Goal: Information Seeking & Learning: Learn about a topic

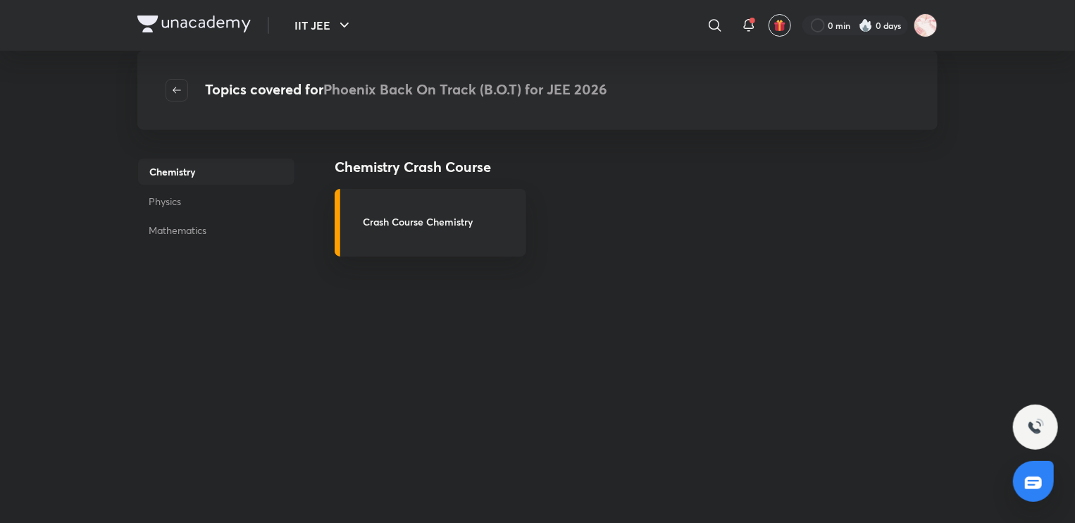
click at [689, 345] on div "Chemistry Crash Course Crash Course Chemistry" at bounding box center [636, 438] width 603 height 564
click at [757, 318] on div "Chemistry Crash Course Crash Course Chemistry" at bounding box center [636, 438] width 603 height 564
click at [573, 385] on div "Chemistry Crash Course Crash Course Chemistry" at bounding box center [636, 438] width 603 height 564
click at [645, 359] on div "Chemistry Crash Course Crash Course Chemistry" at bounding box center [636, 438] width 603 height 564
click at [850, 375] on div "Chemistry Crash Course Crash Course Chemistry" at bounding box center [636, 438] width 603 height 564
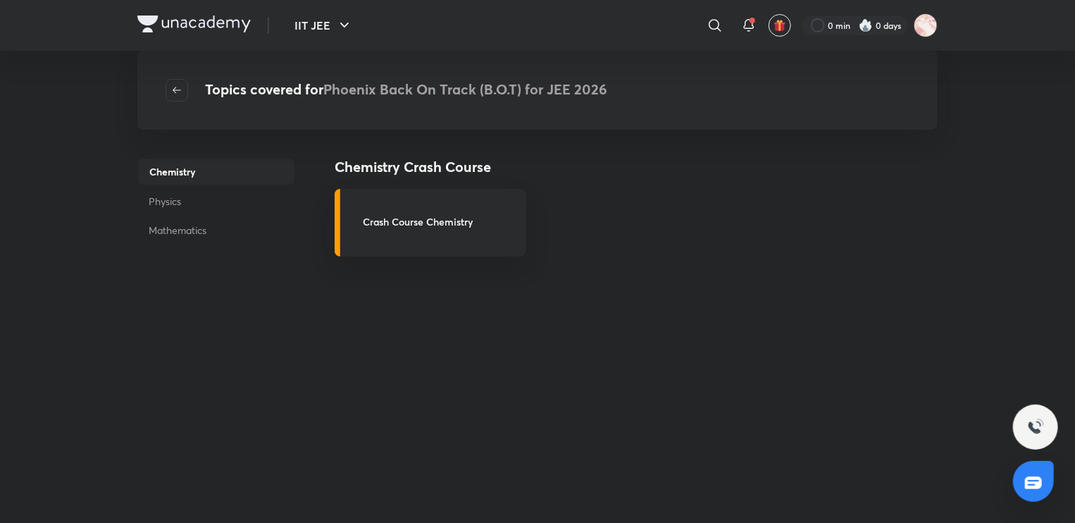
click at [889, 325] on div "Chemistry Crash Course Crash Course Chemistry" at bounding box center [636, 438] width 603 height 564
click at [687, 316] on div "Chemistry Crash Course Crash Course Chemistry" at bounding box center [636, 438] width 603 height 564
click at [164, 464] on div "Chemistry Physics Mathematics" at bounding box center [216, 399] width 158 height 641
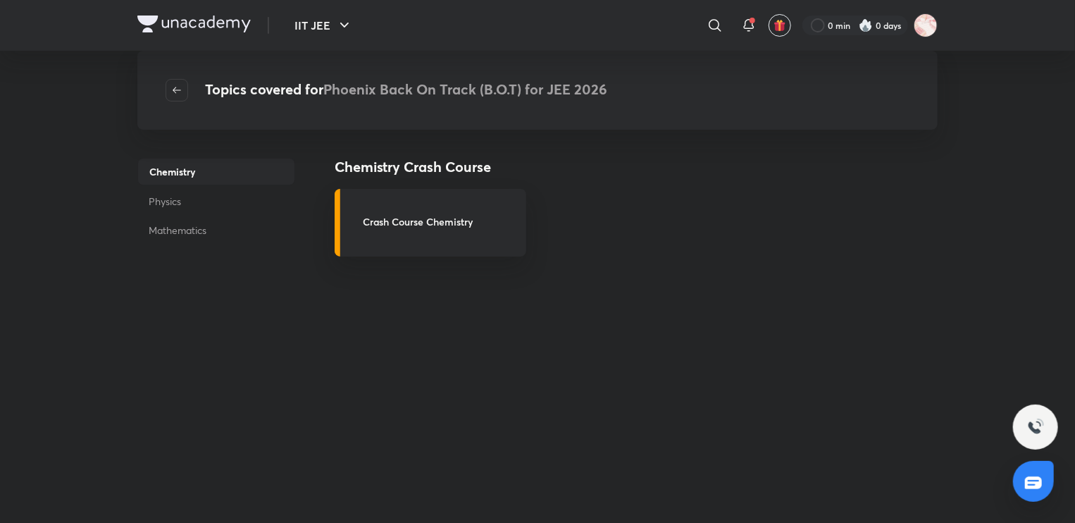
click at [755, 385] on div "Chemistry Crash Course Crash Course Chemistry" at bounding box center [636, 438] width 603 height 564
click at [774, 294] on div "Chemistry Crash Course Crash Course Chemistry" at bounding box center [636, 438] width 603 height 564
click at [807, 335] on div "Chemistry Crash Course Crash Course Chemistry" at bounding box center [636, 438] width 603 height 564
click at [790, 366] on div "Chemistry Crash Course Crash Course Chemistry" at bounding box center [636, 438] width 603 height 564
click at [1045, 478] on div at bounding box center [1033, 481] width 41 height 41
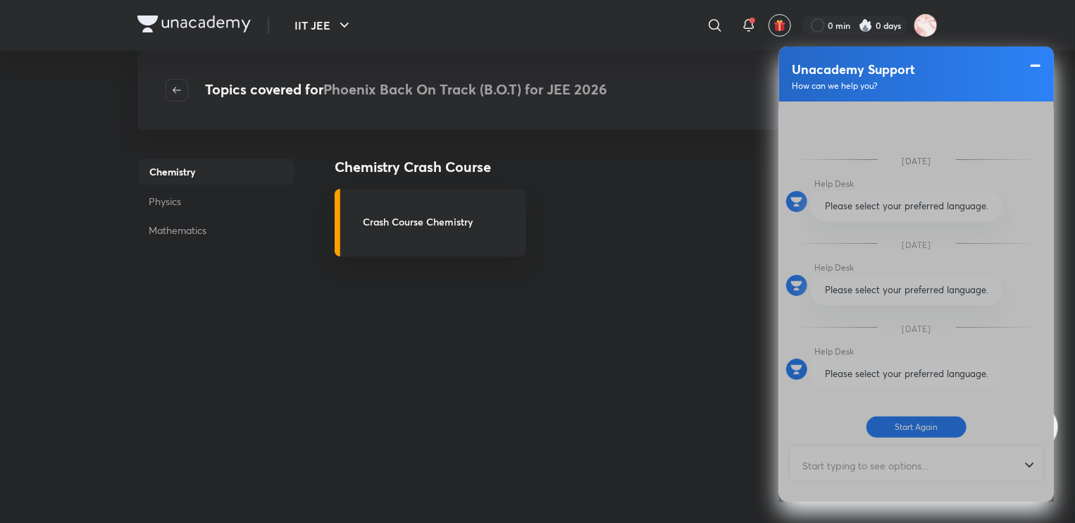
click at [1031, 66] on span at bounding box center [1036, 65] width 14 height 17
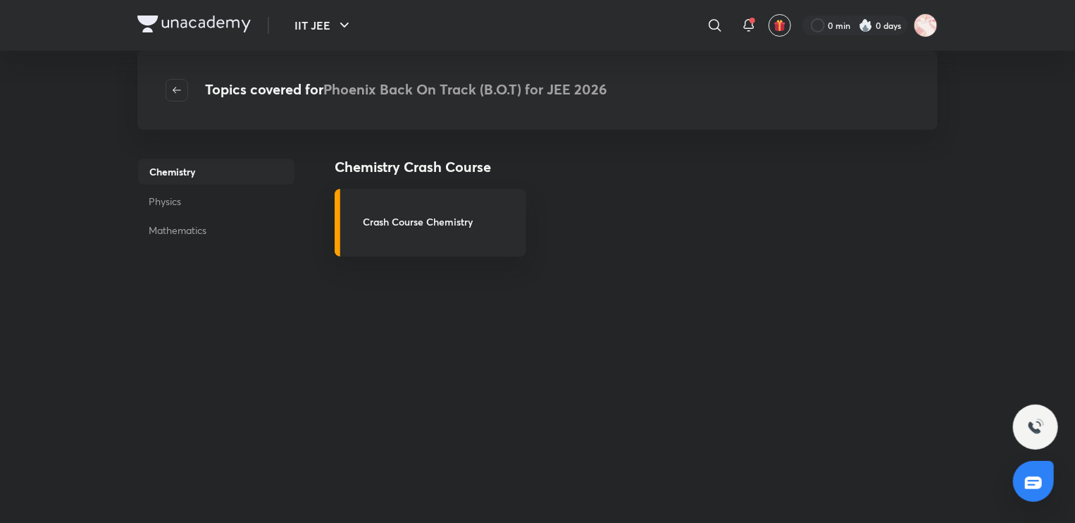
click at [611, 428] on div "Chemistry Crash Course Crash Course Chemistry" at bounding box center [636, 438] width 603 height 564
click at [902, 377] on div "Chemistry Crash Course Crash Course Chemistry" at bounding box center [636, 438] width 603 height 564
click at [864, 295] on div "Chemistry Crash Course Crash Course Chemistry" at bounding box center [636, 438] width 603 height 564
click at [868, 261] on div "Chemistry Crash Course Crash Course Chemistry" at bounding box center [636, 438] width 603 height 564
